Goal: Navigation & Orientation: Find specific page/section

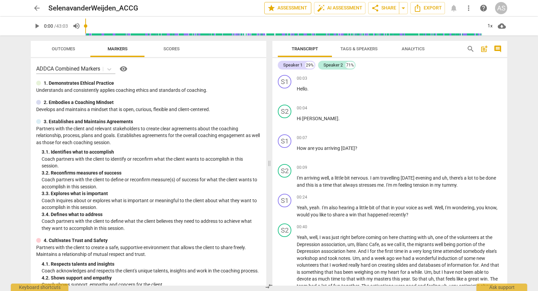
click at [282, 8] on span "star Assessment" at bounding box center [287, 8] width 41 height 8
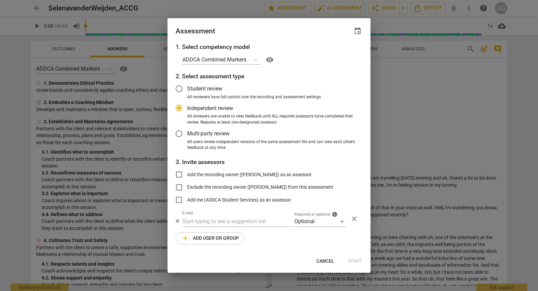
radio input "false"
click at [365, 29] on div "Assessment event" at bounding box center [268, 30] width 203 height 24
click at [359, 31] on span "event" at bounding box center [357, 31] width 8 height 8
click at [337, 53] on input "date" at bounding box center [316, 54] width 47 height 10
type input "2025-11-14"
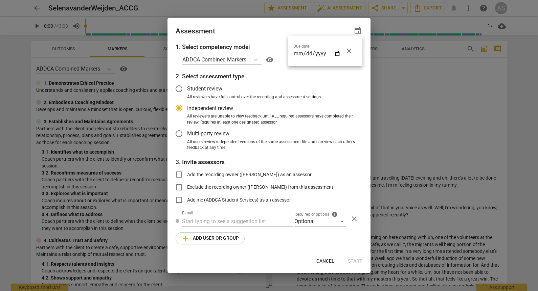
click at [265, 31] on div at bounding box center [269, 145] width 538 height 291
click at [310, 220] on div "Optional" at bounding box center [320, 221] width 52 height 11
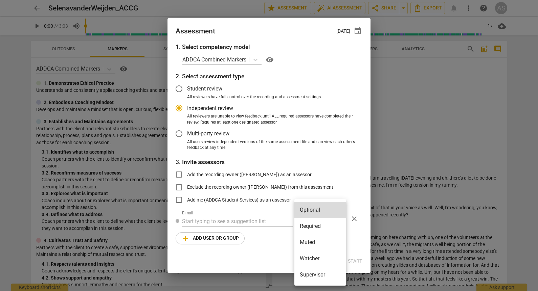
click at [315, 226] on li "Required" at bounding box center [320, 226] width 52 height 16
radio input "false"
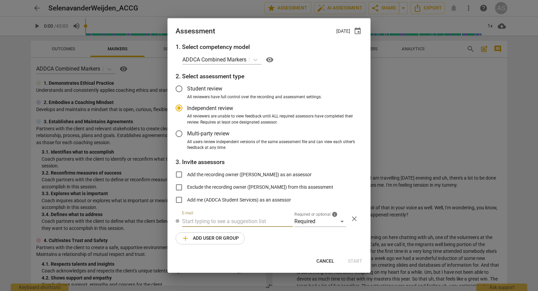
click at [247, 222] on input "text" at bounding box center [237, 221] width 111 height 11
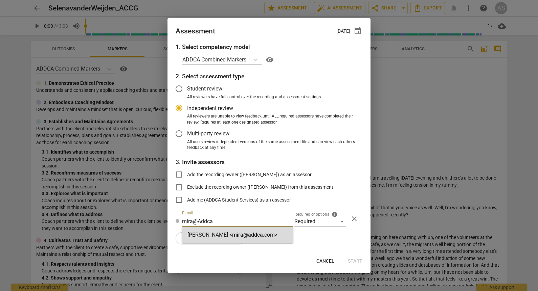
type input "mira@Addca"
click at [247, 233] on span "mira@addca" at bounding box center [247, 235] width 31 height 6
radio input "false"
type input "Mira Weinfeld <mira@addca.com>"
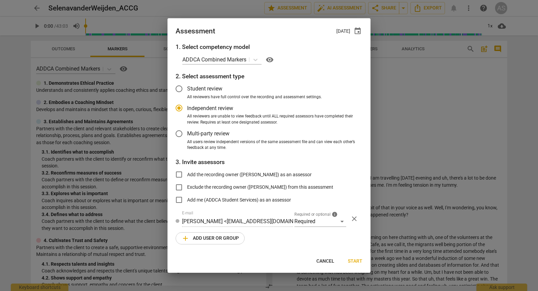
click at [233, 239] on span "add Add user or group" at bounding box center [209, 239] width 57 height 8
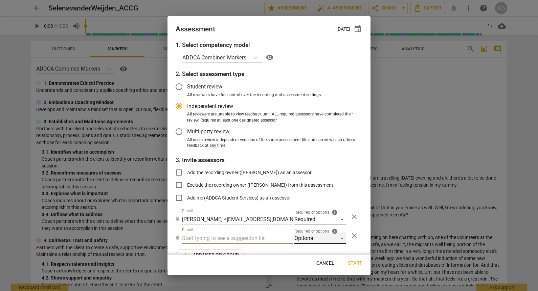
click at [301, 237] on div "Optional" at bounding box center [320, 238] width 52 height 11
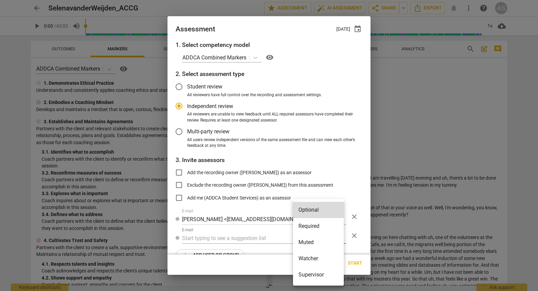
click at [320, 276] on li "Supervisor" at bounding box center [318, 275] width 51 height 16
radio input "false"
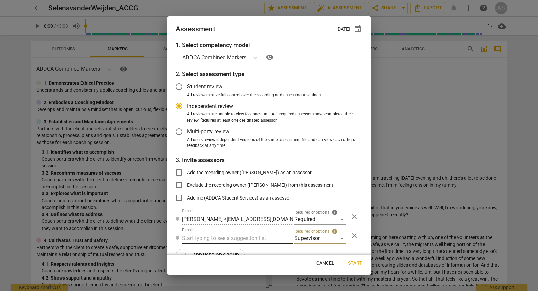
click at [254, 238] on input "text" at bounding box center [237, 238] width 111 height 11
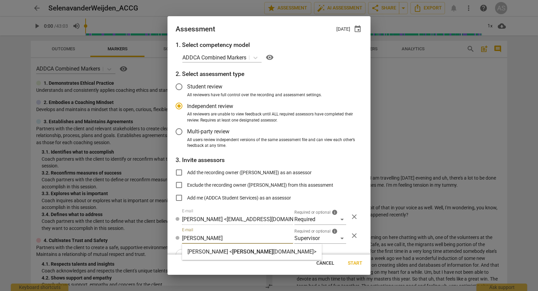
type input "barbara@add"
click at [244, 255] on span "barbara@add" at bounding box center [252, 252] width 41 height 6
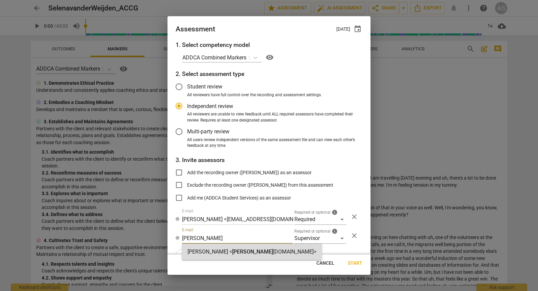
radio input "false"
type input "Barbara Luther <barbara@addca.com>"
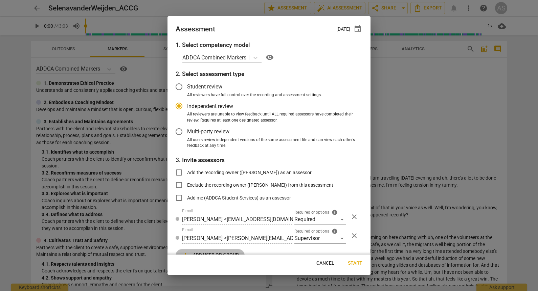
click at [227, 252] on span "add Add user or group" at bounding box center [209, 256] width 57 height 8
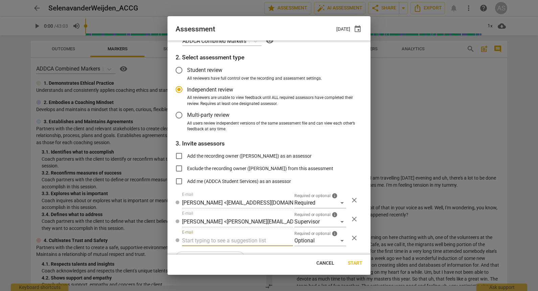
scroll to position [34, 0]
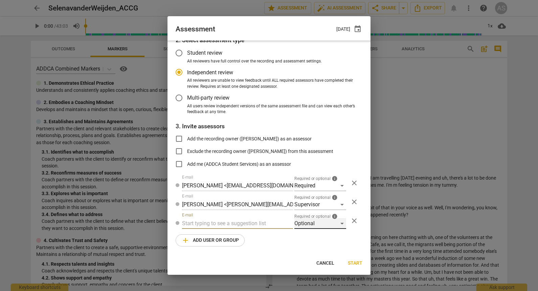
click at [310, 223] on div "Optional" at bounding box center [320, 223] width 52 height 11
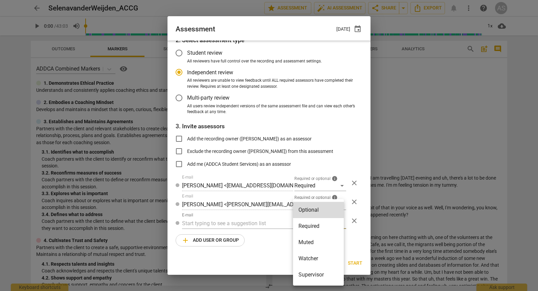
click at [315, 239] on li "Muted" at bounding box center [318, 243] width 51 height 16
radio input "false"
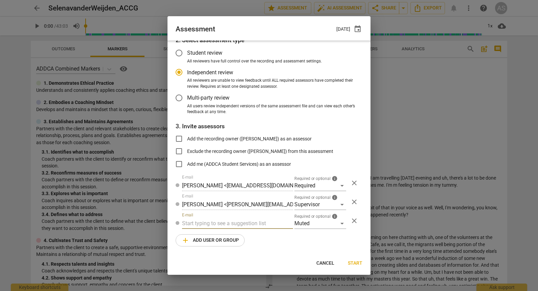
click at [240, 224] on input "text" at bounding box center [237, 223] width 111 height 11
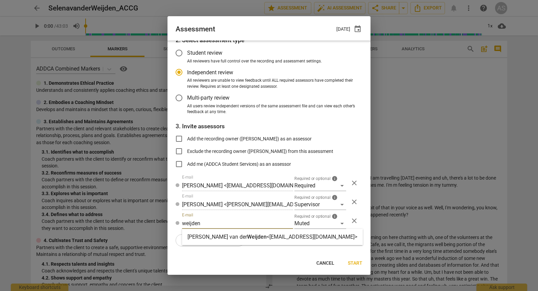
type input "weijden"
click at [247, 239] on span "Weijden" at bounding box center [257, 237] width 20 height 6
radio input "false"
type input "Selena van der Weijden <selenavdweijden@gmail.com>"
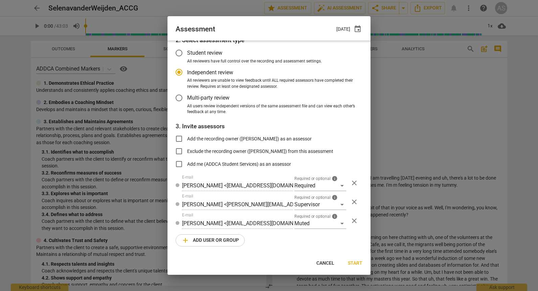
click at [221, 237] on span "add Add user or group" at bounding box center [209, 241] width 57 height 8
click at [322, 240] on div "Optional" at bounding box center [320, 242] width 52 height 11
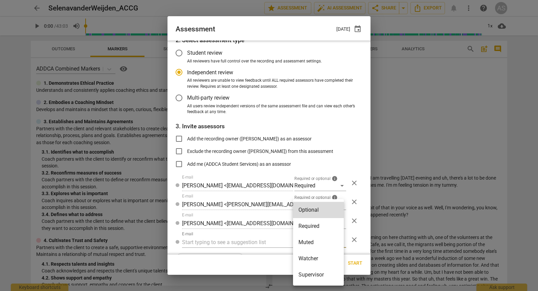
click at [314, 259] on li "Watcher" at bounding box center [318, 259] width 51 height 16
radio input "false"
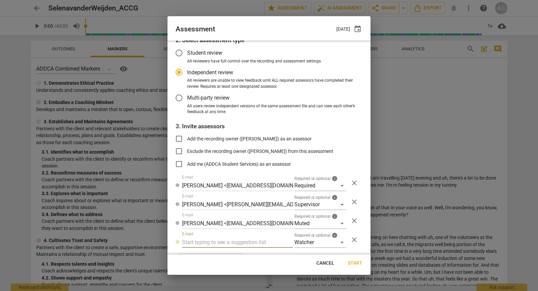
click at [250, 242] on input "text" at bounding box center [237, 242] width 111 height 11
type input "student@addca.com"
click at [354, 263] on span "Start" at bounding box center [355, 263] width 15 height 7
radio input "false"
type input "Selena van der Weijden <selenavdweijden@gmail.com>"
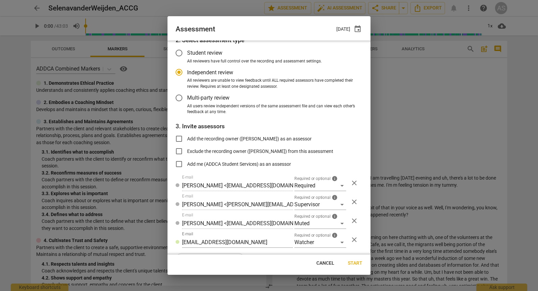
type input "Mira Weinfeld <mira@addca.com>"
type input "ADDCA Student Services <[EMAIL_ADDRESS][DOMAIN_NAME]>"
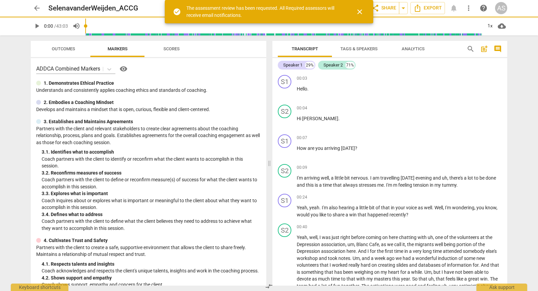
scroll to position [11, 0]
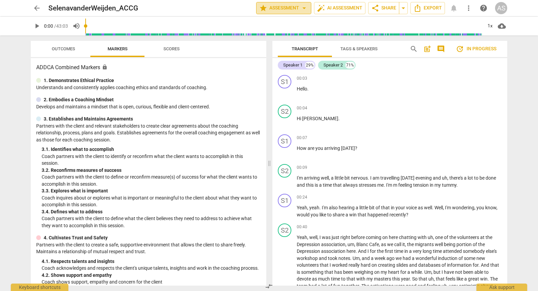
click at [274, 6] on span "star Assessment arrow_drop_down" at bounding box center [283, 8] width 49 height 8
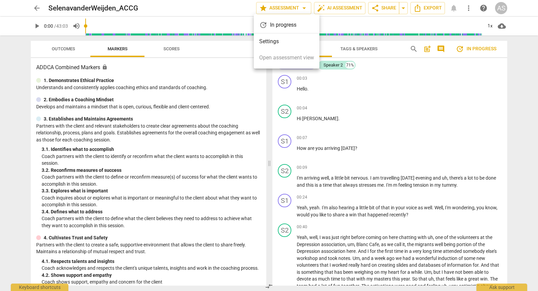
click at [372, 6] on div at bounding box center [269, 145] width 538 height 291
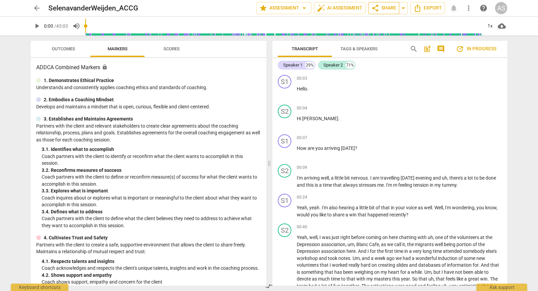
click at [377, 7] on span "share" at bounding box center [375, 8] width 8 height 8
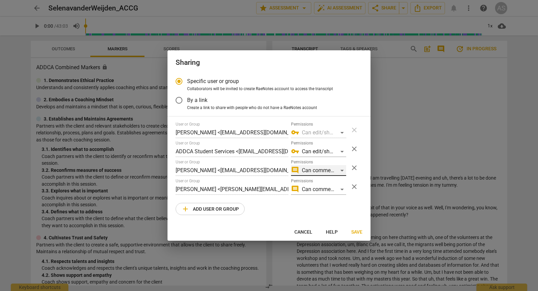
click at [307, 169] on div "comment Can comment" at bounding box center [318, 170] width 55 height 11
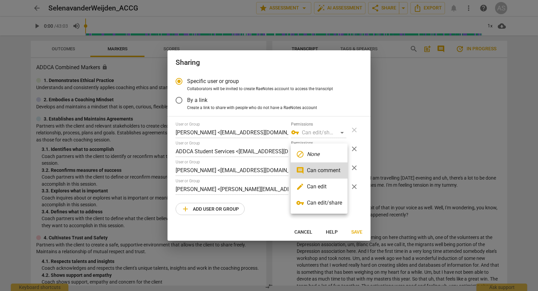
click at [310, 184] on li "edit Can edit" at bounding box center [318, 187] width 57 height 16
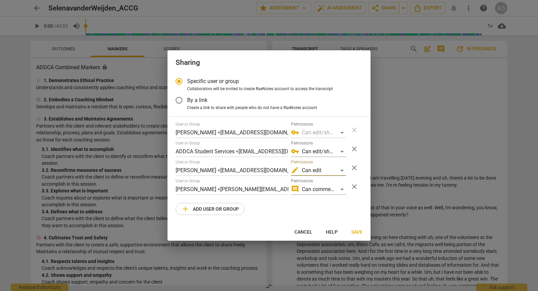
click at [353, 231] on span "Save" at bounding box center [356, 232] width 11 height 7
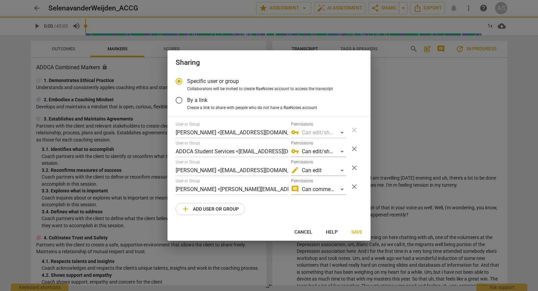
radio input "false"
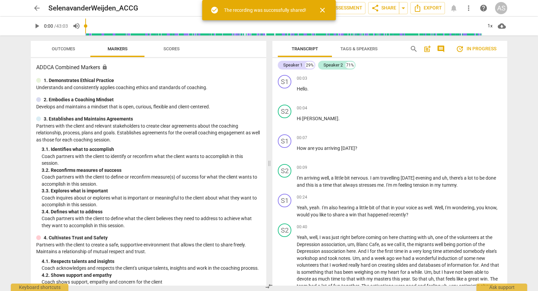
click at [36, 8] on span "arrow_back" at bounding box center [37, 8] width 8 height 8
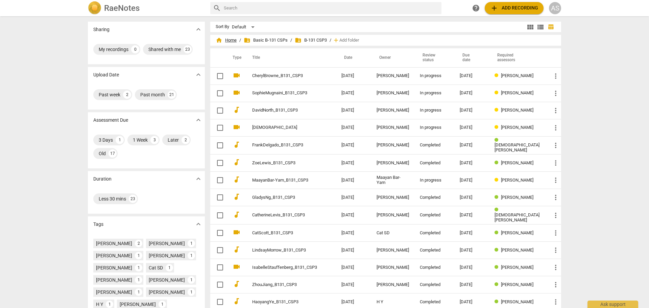
click at [235, 40] on span "home Home" at bounding box center [226, 40] width 21 height 7
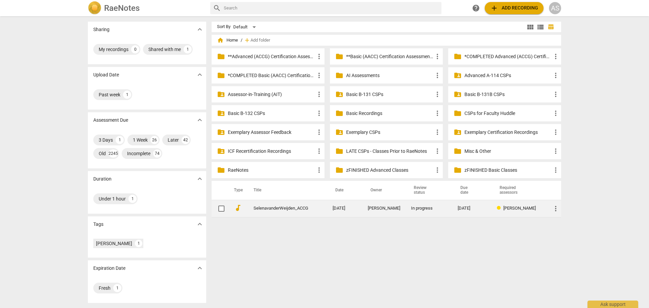
click at [557, 207] on span "more_vert" at bounding box center [556, 209] width 8 height 8
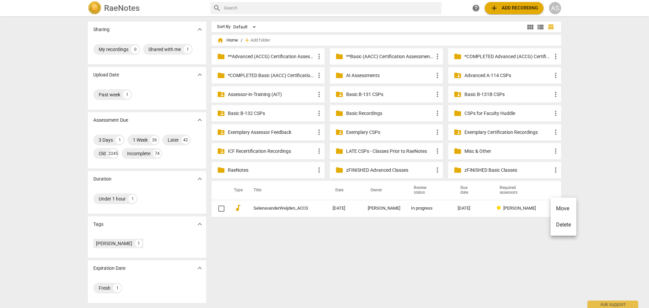
click at [565, 208] on li "Move" at bounding box center [564, 209] width 26 height 16
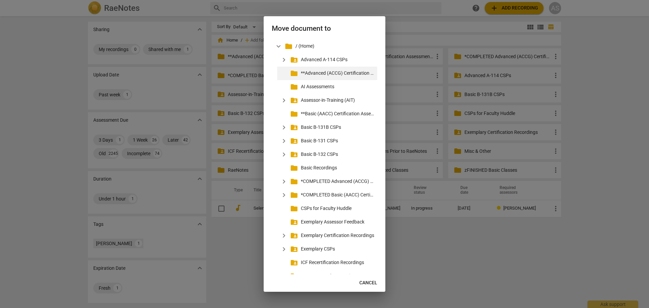
click at [313, 75] on p "**Advanced (ACCG) Certification Assessments" at bounding box center [338, 73] width 74 height 7
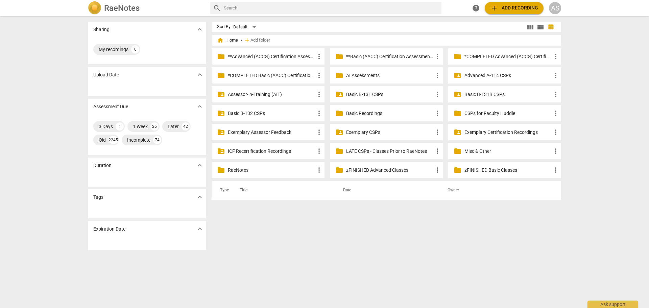
click at [266, 55] on p "**Advanced (ACCG) Certification Assessments" at bounding box center [271, 56] width 87 height 7
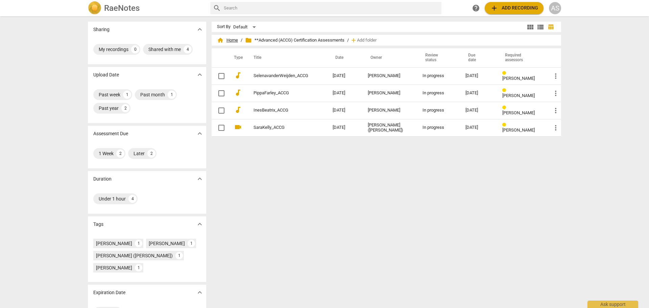
click at [229, 41] on span "home Home" at bounding box center [227, 40] width 21 height 7
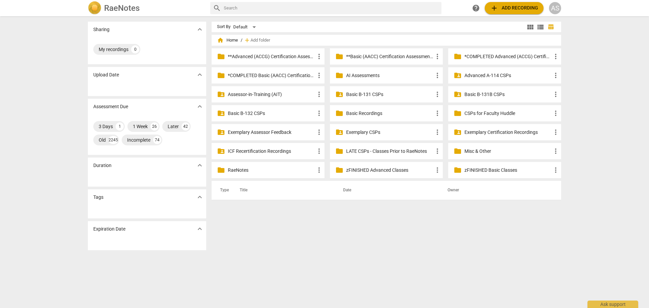
click at [369, 58] on p "**Basic (AACC) Certification Assessments" at bounding box center [389, 56] width 87 height 7
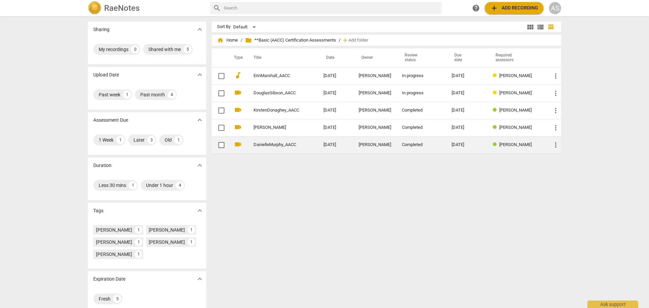
click at [379, 142] on td "[PERSON_NAME]" at bounding box center [374, 144] width 43 height 17
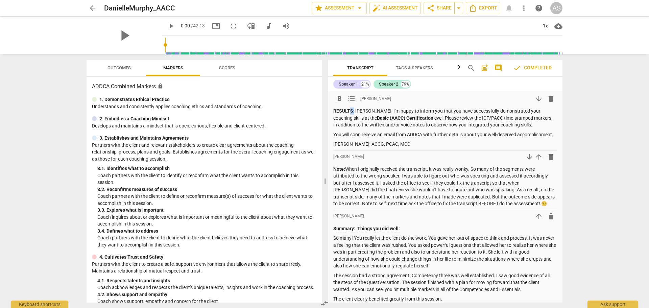
click at [351, 110] on p "RESULTS : [PERSON_NAME], I'm happy to inform you that you have successfully dem…" at bounding box center [445, 118] width 224 height 21
click at [89, 6] on span "arrow_back" at bounding box center [93, 8] width 8 height 8
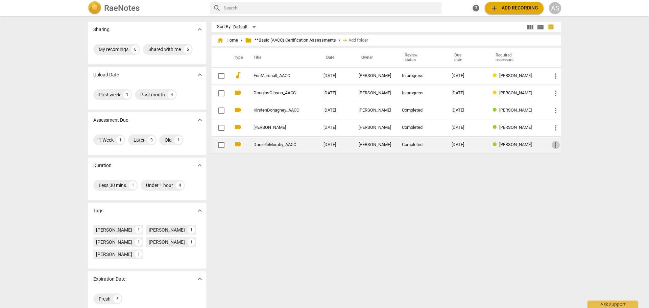
click at [552, 147] on span "more_vert" at bounding box center [556, 145] width 8 height 8
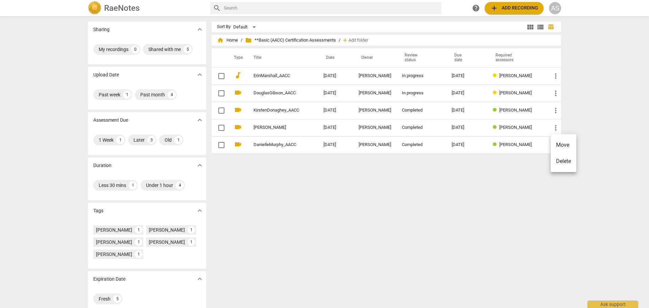
click at [563, 147] on li "Move" at bounding box center [564, 145] width 26 height 16
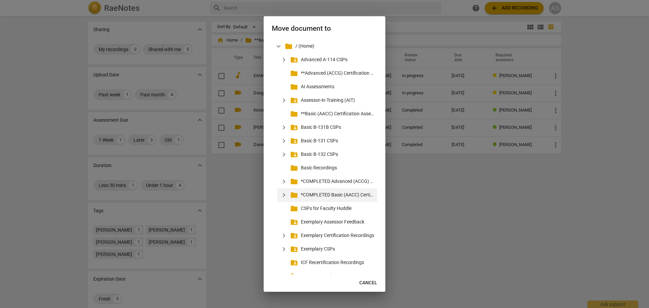
click at [329, 193] on p "*COMPLETED Basic (AACC) Certification Assessments" at bounding box center [338, 194] width 74 height 7
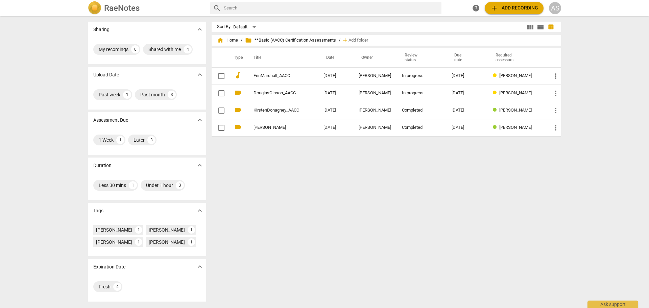
click at [230, 38] on span "home Home" at bounding box center [227, 40] width 21 height 7
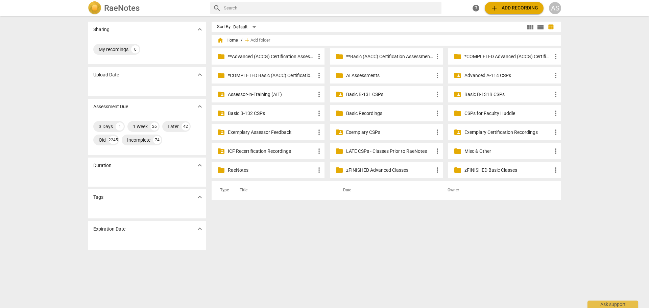
click at [370, 57] on p "**Basic (AACC) Certification Assessments" at bounding box center [389, 56] width 87 height 7
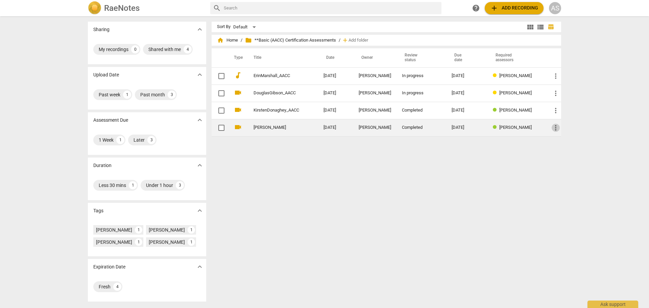
click at [554, 128] on span "more_vert" at bounding box center [556, 128] width 8 height 8
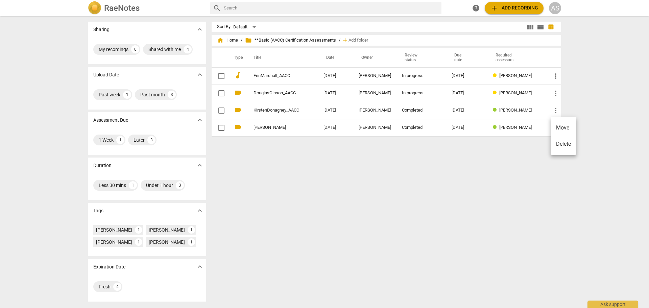
click at [562, 127] on li "Move" at bounding box center [564, 128] width 26 height 16
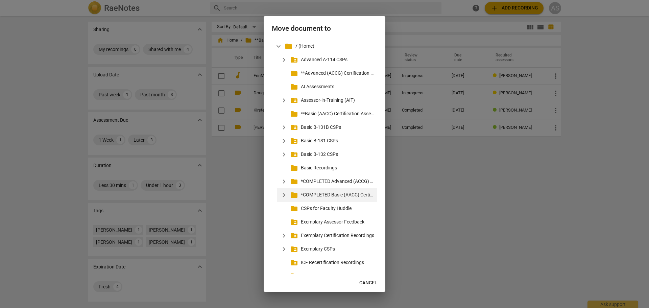
click at [342, 192] on p "*COMPLETED Basic (AACC) Certification Assessments" at bounding box center [338, 194] width 74 height 7
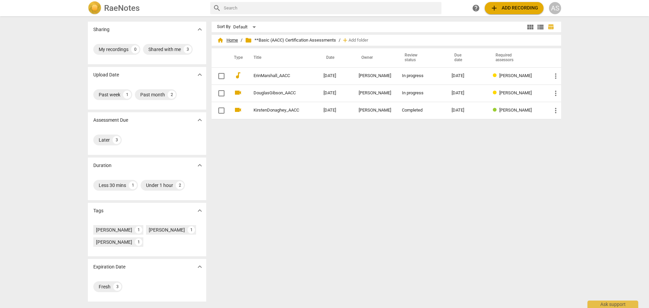
click at [229, 38] on span "home Home" at bounding box center [227, 40] width 21 height 7
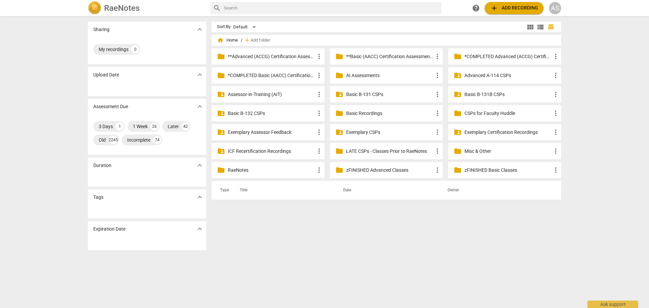
click at [486, 77] on p "Advanced A-114 CSPs" at bounding box center [508, 75] width 87 height 7
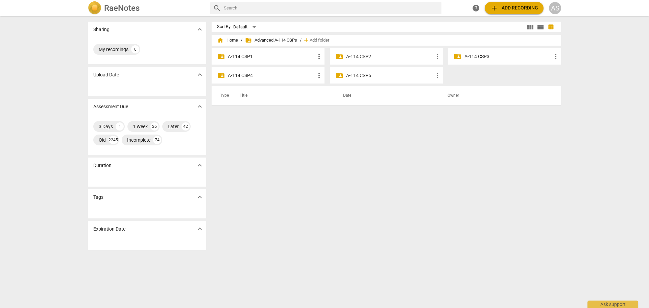
click at [272, 74] on p "A-114 CSP4" at bounding box center [271, 75] width 87 height 7
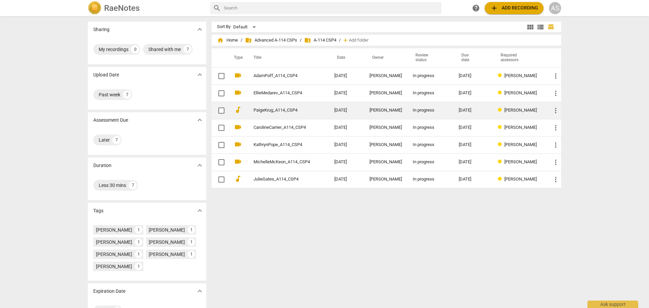
click at [283, 112] on link "PaigeKrug_A114_CSP4" at bounding box center [282, 110] width 56 height 5
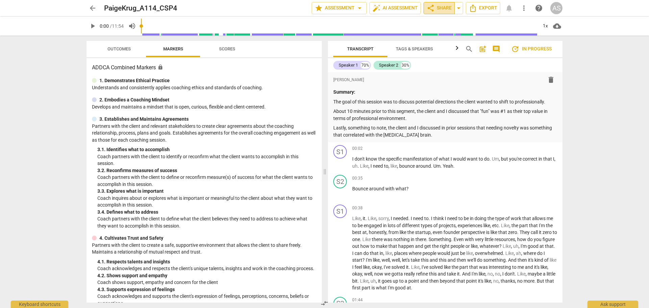
click at [444, 10] on span "share Share" at bounding box center [439, 8] width 25 height 8
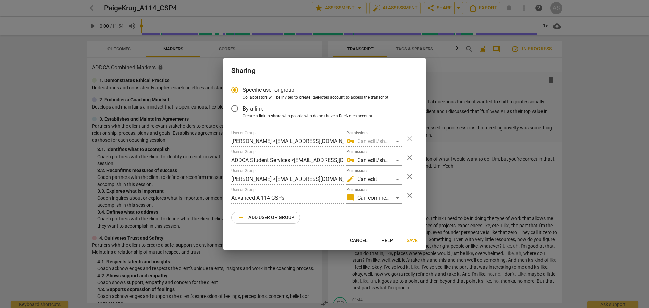
click at [359, 246] on button "Cancel" at bounding box center [359, 241] width 29 height 12
radio input "false"
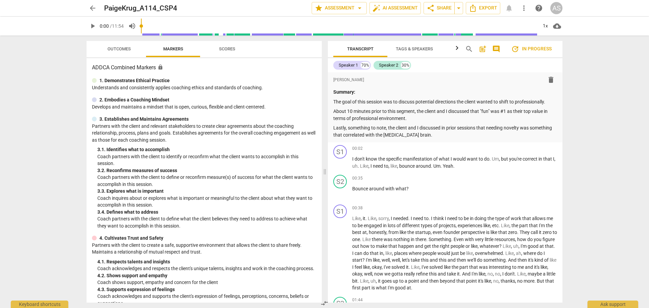
click at [91, 7] on span "arrow_back" at bounding box center [93, 8] width 8 height 8
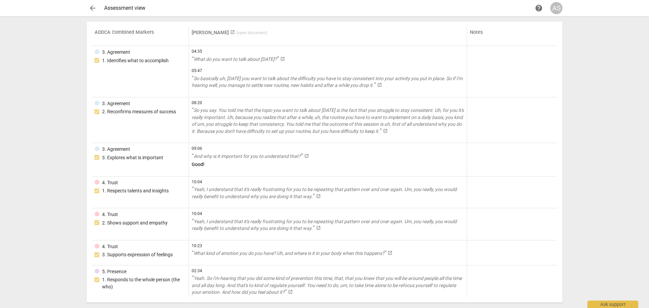
click at [89, 8] on span "arrow_back" at bounding box center [93, 8] width 8 height 8
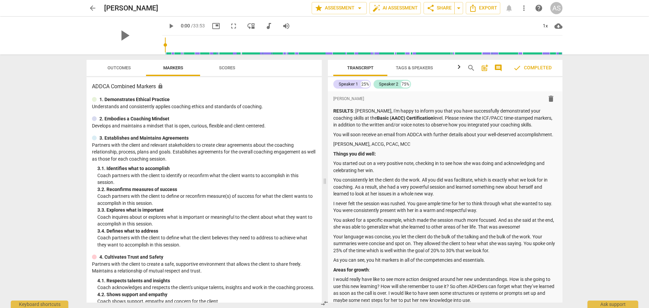
click at [90, 6] on span "arrow_back" at bounding box center [93, 8] width 8 height 8
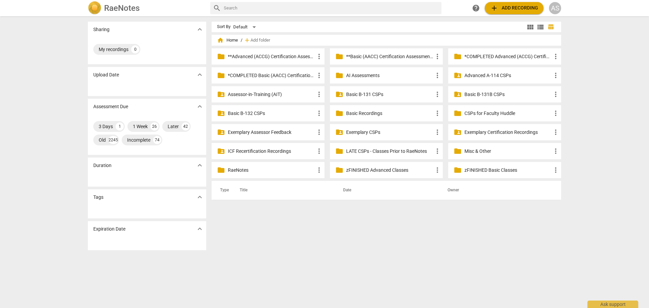
click at [387, 57] on p "**Basic (AACC) Certification Assessments" at bounding box center [389, 56] width 87 height 7
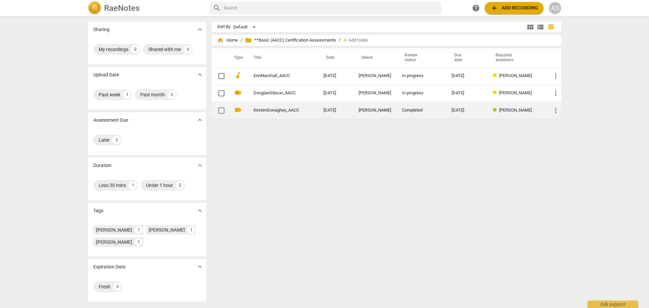
click at [556, 111] on span "more_vert" at bounding box center [556, 111] width 8 height 8
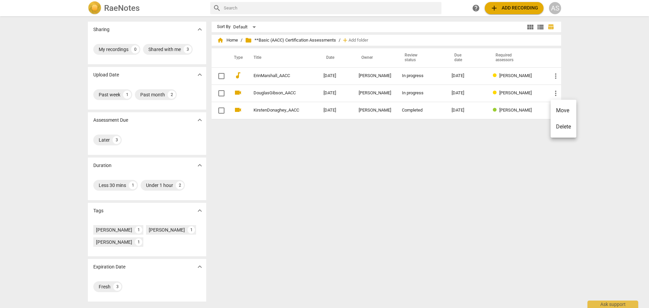
click at [557, 115] on li "Move" at bounding box center [564, 110] width 26 height 16
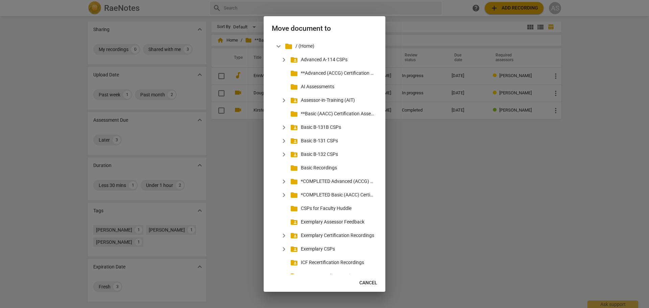
click at [496, 173] on div at bounding box center [324, 154] width 649 height 308
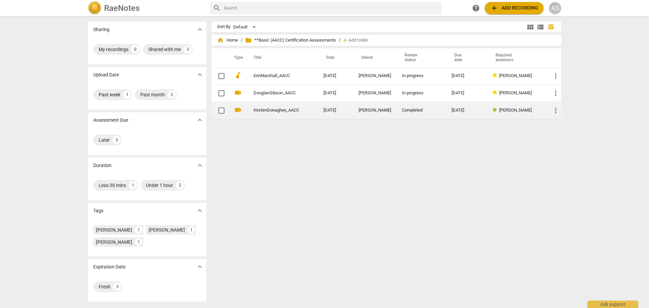
click at [474, 107] on td "[DATE]" at bounding box center [466, 110] width 41 height 17
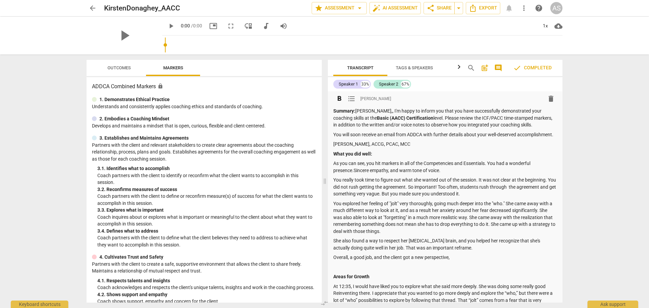
click at [348, 109] on strong "Summary:" at bounding box center [344, 110] width 22 height 5
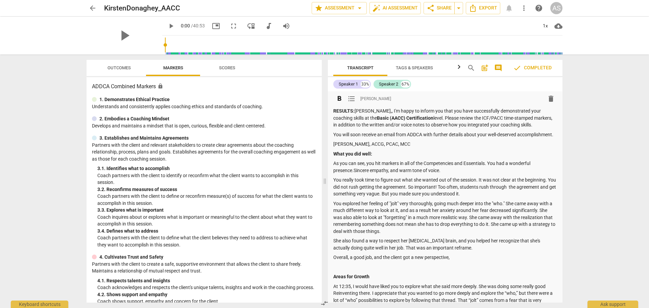
click at [606, 165] on div "arrow_back KirstenDonaghey_AACC edit star Assessment arrow_drop_down auto_fix_h…" at bounding box center [324, 154] width 649 height 308
click at [333, 157] on strong "What you did well:" at bounding box center [352, 153] width 39 height 5
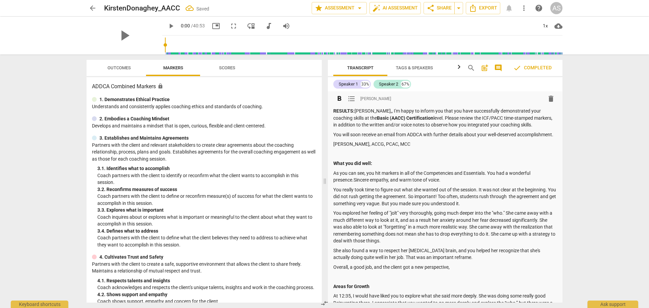
click at [90, 5] on span "arrow_back" at bounding box center [93, 8] width 8 height 8
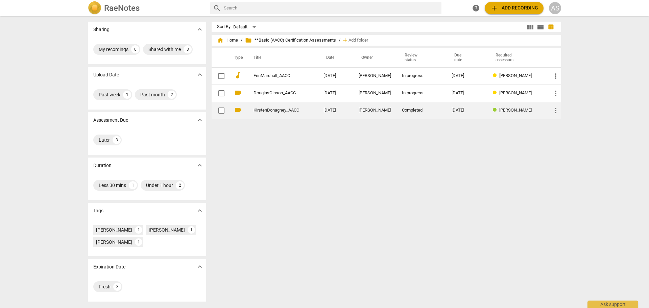
click at [556, 111] on span "more_vert" at bounding box center [556, 111] width 8 height 8
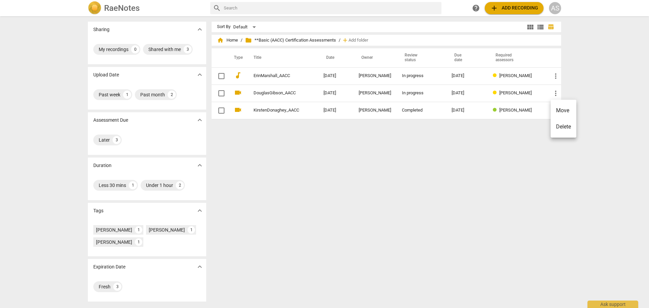
click at [562, 115] on li "Move" at bounding box center [564, 110] width 26 height 16
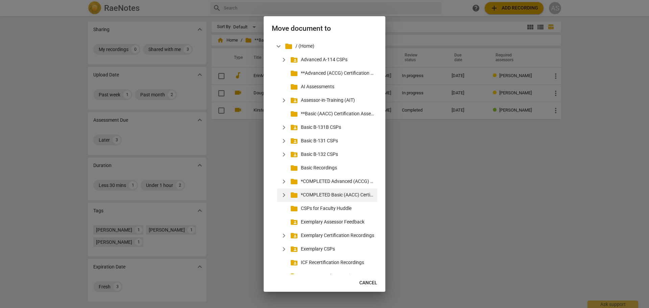
click at [339, 192] on p "*COMPLETED Basic (AACC) Certification Assessments" at bounding box center [338, 194] width 74 height 7
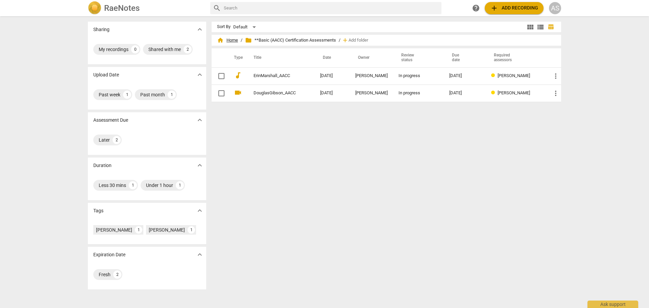
click at [229, 41] on span "home Home" at bounding box center [227, 40] width 21 height 7
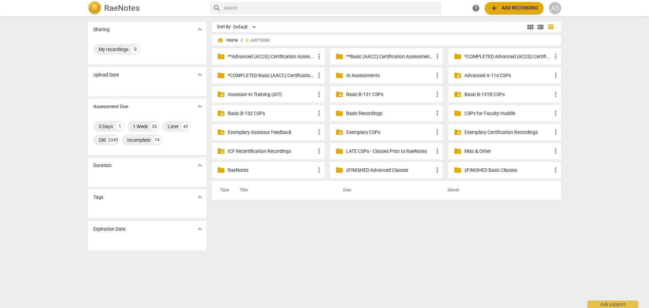
click at [270, 76] on p "*COMPLETED Basic (AACC) Certification Assessments" at bounding box center [271, 75] width 87 height 7
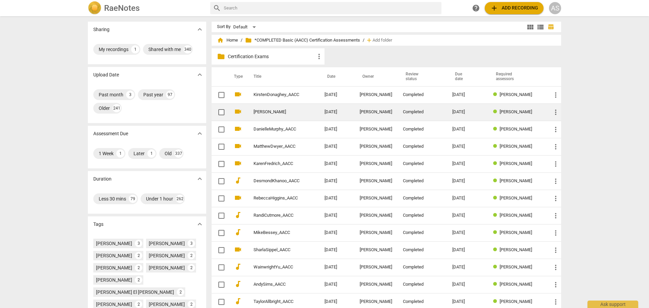
click at [338, 111] on td "[DATE]" at bounding box center [336, 111] width 35 height 17
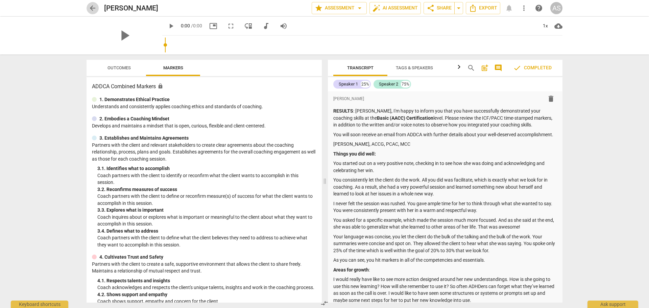
click at [95, 6] on span "arrow_back" at bounding box center [93, 8] width 8 height 8
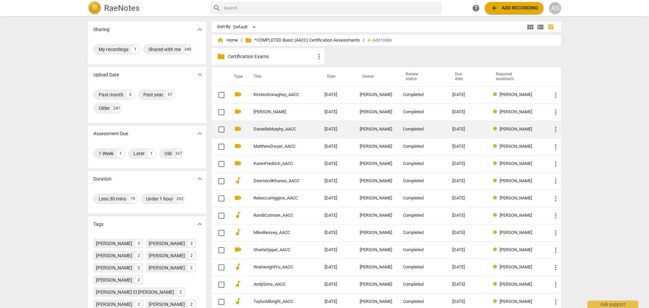
click at [344, 128] on td "[DATE]" at bounding box center [336, 129] width 35 height 17
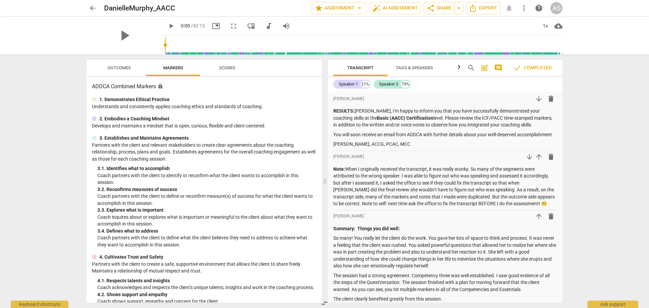
click at [95, 5] on span "arrow_back" at bounding box center [93, 8] width 8 height 8
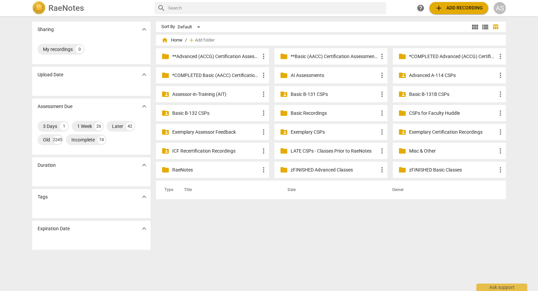
click at [227, 56] on p "**Advanced (ACCG) Certification Assessments" at bounding box center [215, 56] width 87 height 7
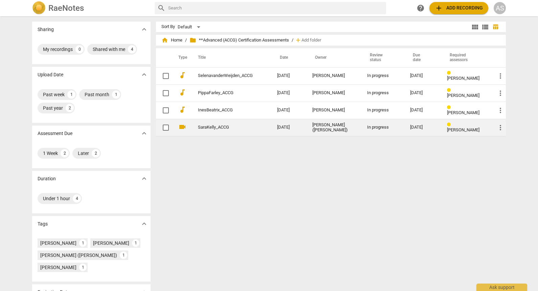
click at [343, 123] on div "[PERSON_NAME] ([PERSON_NAME])" at bounding box center [334, 128] width 44 height 10
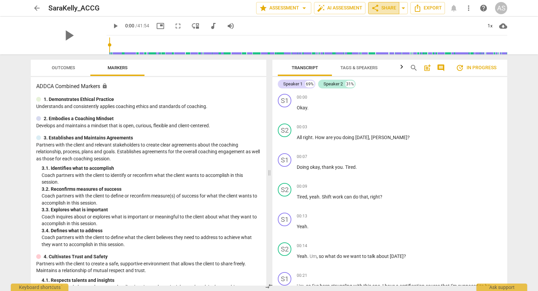
click at [379, 6] on span "share Share" at bounding box center [383, 8] width 25 height 8
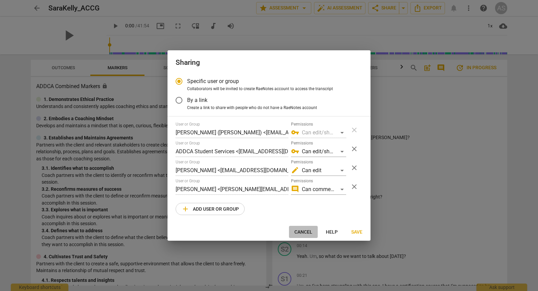
drag, startPoint x: 305, startPoint y: 232, endPoint x: 247, endPoint y: 201, distance: 65.8
click at [305, 232] on span "Cancel" at bounding box center [303, 232] width 18 height 7
radio input "false"
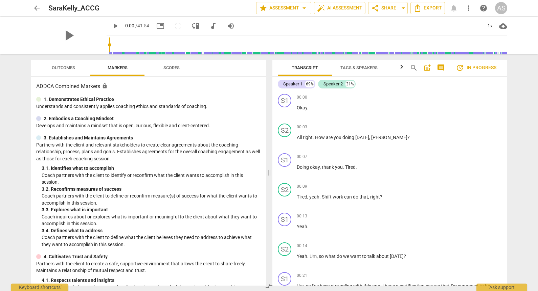
click at [34, 9] on span "arrow_back" at bounding box center [37, 8] width 8 height 8
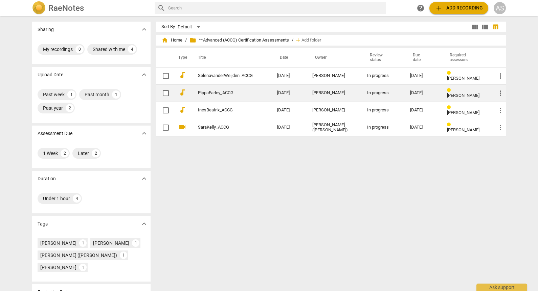
click at [372, 89] on td "In progress" at bounding box center [382, 93] width 43 height 17
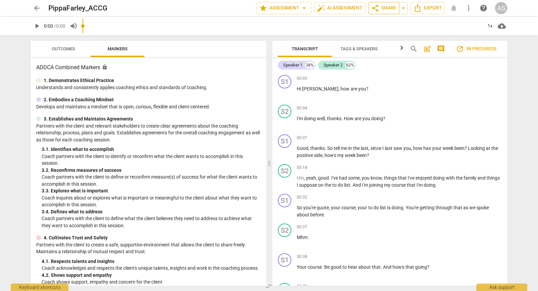
click at [377, 10] on span "share" at bounding box center [375, 8] width 8 height 8
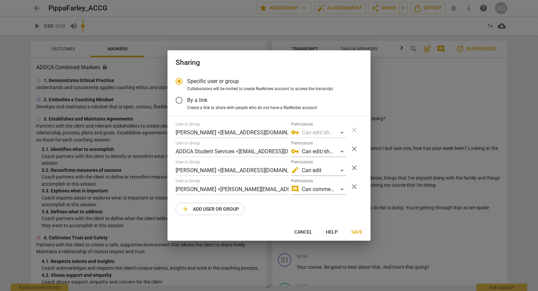
radio input "false"
click at [302, 231] on span "Cancel" at bounding box center [303, 232] width 18 height 7
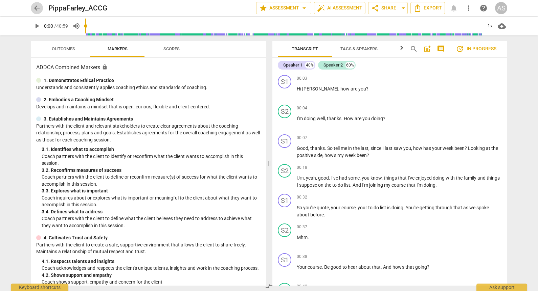
click at [37, 6] on span "arrow_back" at bounding box center [37, 8] width 8 height 8
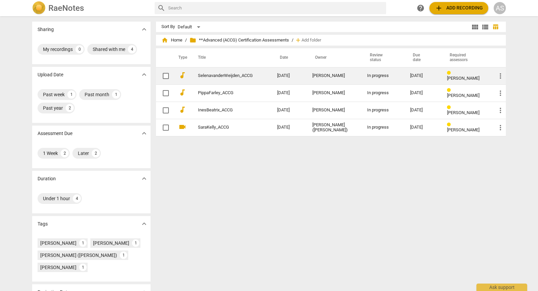
click at [365, 70] on td "In progress" at bounding box center [382, 75] width 43 height 17
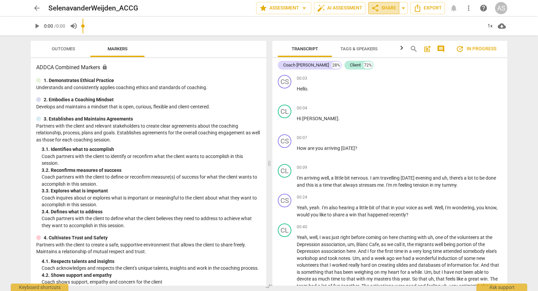
click at [380, 7] on span "share Share" at bounding box center [383, 8] width 25 height 8
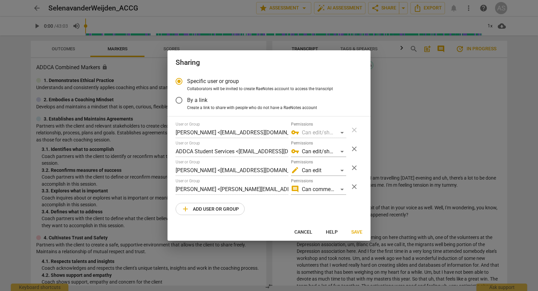
click at [303, 233] on span "Cancel" at bounding box center [303, 232] width 18 height 7
radio input "false"
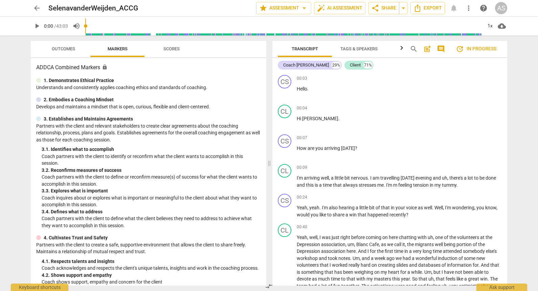
click at [39, 10] on span "arrow_back" at bounding box center [37, 8] width 8 height 8
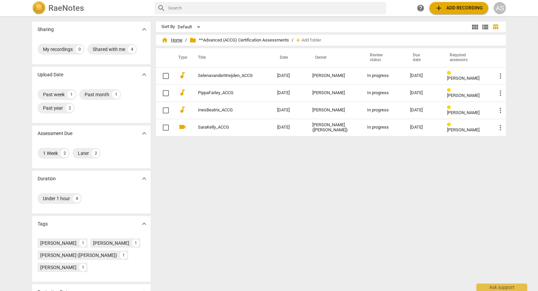
click at [168, 40] on span "home Home" at bounding box center [171, 40] width 21 height 7
